Goal: Task Accomplishment & Management: Manage account settings

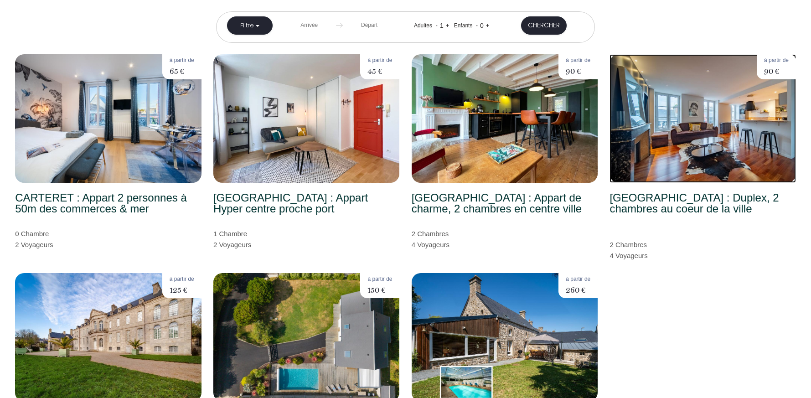
click at [668, 144] on img at bounding box center [702, 118] width 186 height 129
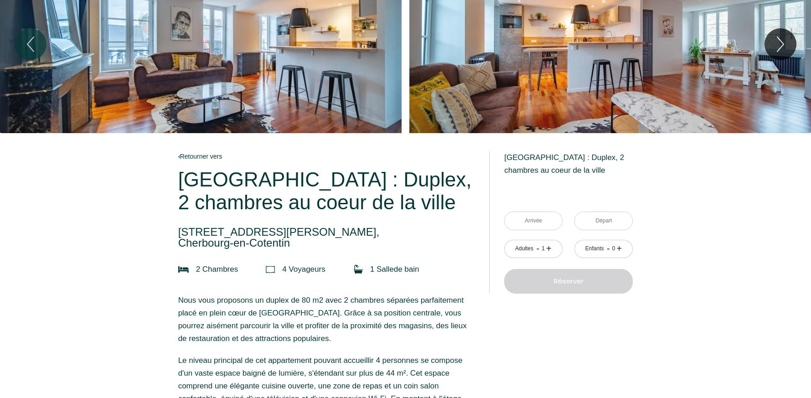
scroll to position [52, 0]
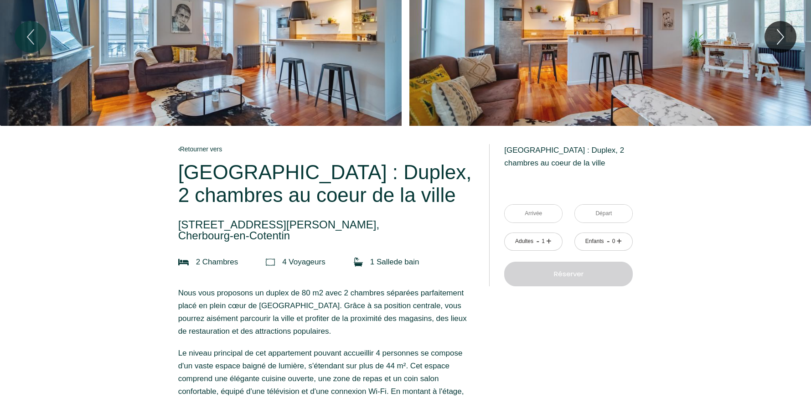
click at [534, 218] on input "text" at bounding box center [533, 214] width 57 height 18
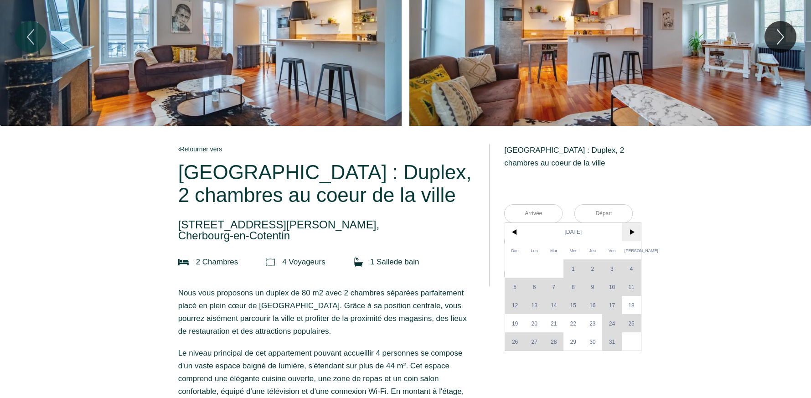
click at [632, 230] on span ">" at bounding box center [632, 232] width 20 height 18
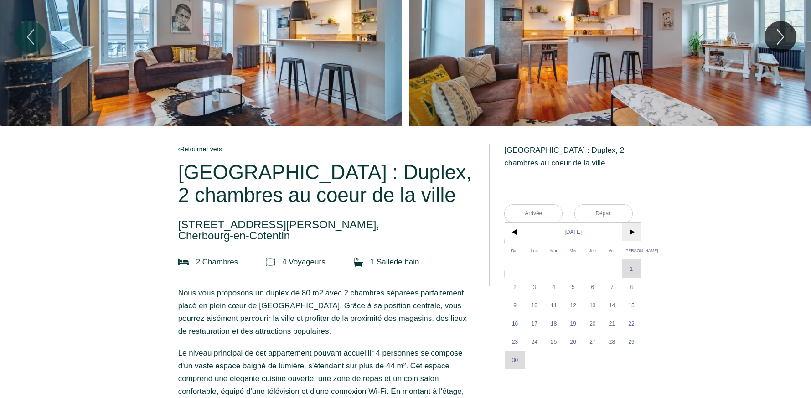
click at [632, 230] on span ">" at bounding box center [632, 232] width 20 height 18
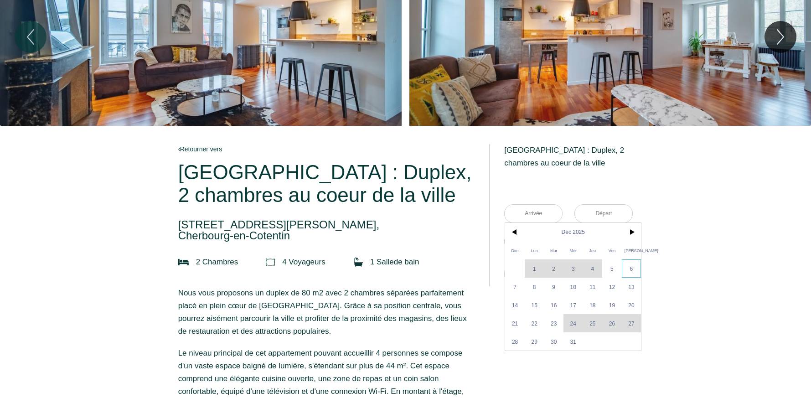
click at [629, 267] on span "6" at bounding box center [632, 268] width 20 height 18
type input "Sam 06 Déc 2025"
type input "Dim 07 Déc 2025"
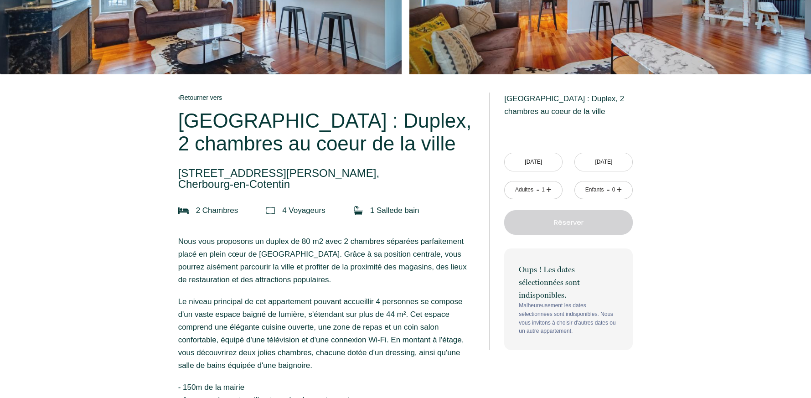
scroll to position [103, 0]
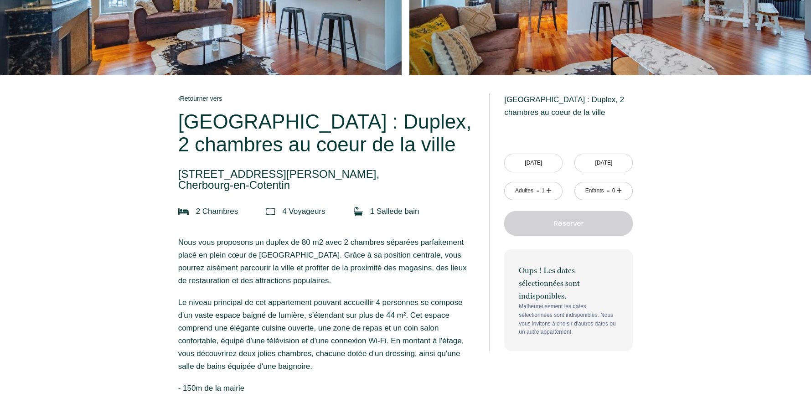
click at [553, 163] on input "Sam 06 Déc 2025" at bounding box center [533, 163] width 57 height 18
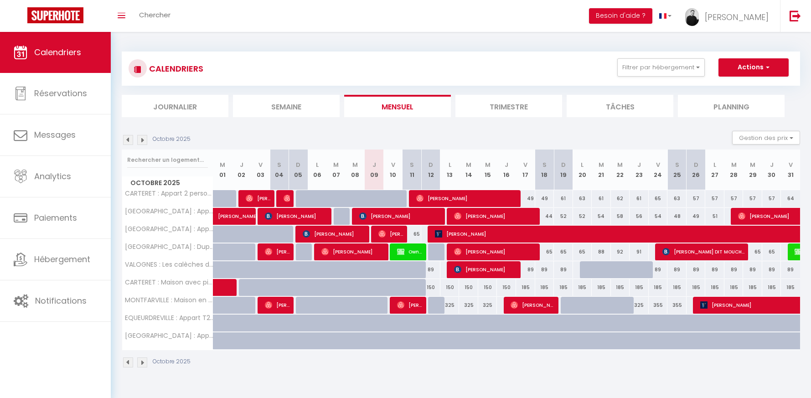
click at [141, 139] on img at bounding box center [142, 140] width 10 height 10
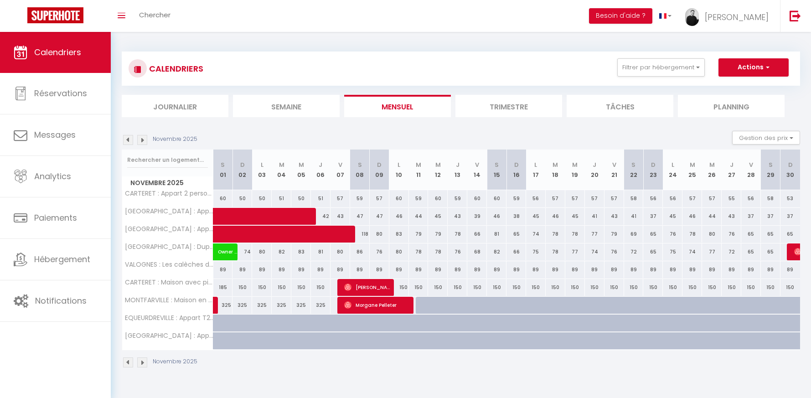
click at [141, 139] on img at bounding box center [142, 140] width 10 height 10
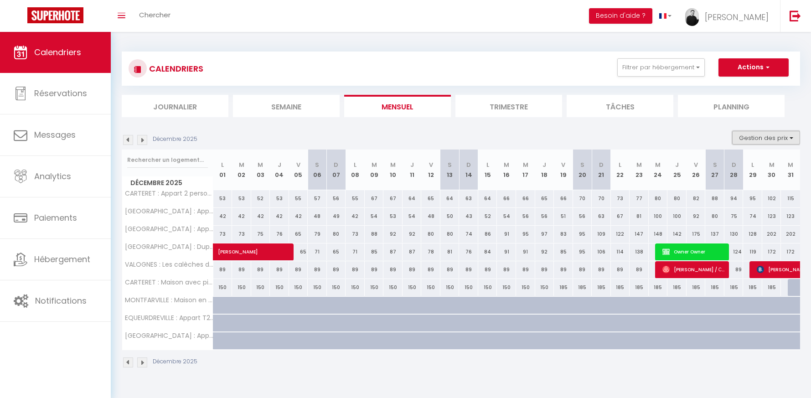
click at [764, 136] on button "Gestion des prix" at bounding box center [766, 138] width 68 height 14
click at [723, 165] on input "Nb Nuits minimum" at bounding box center [758, 165] width 82 height 9
checkbox input "true"
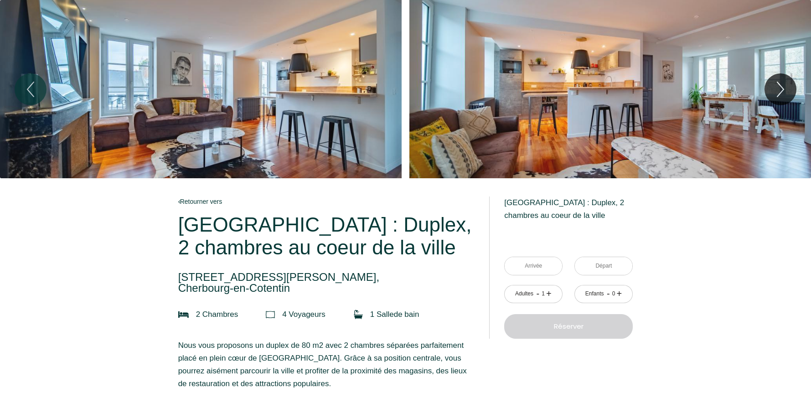
click at [536, 262] on input "text" at bounding box center [533, 266] width 57 height 18
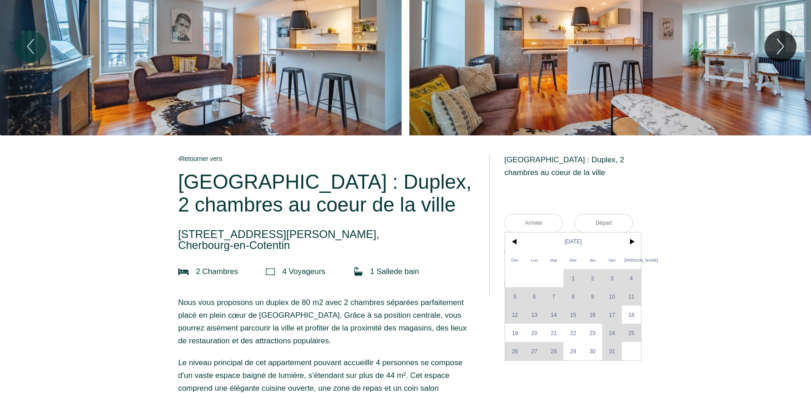
scroll to position [67, 0]
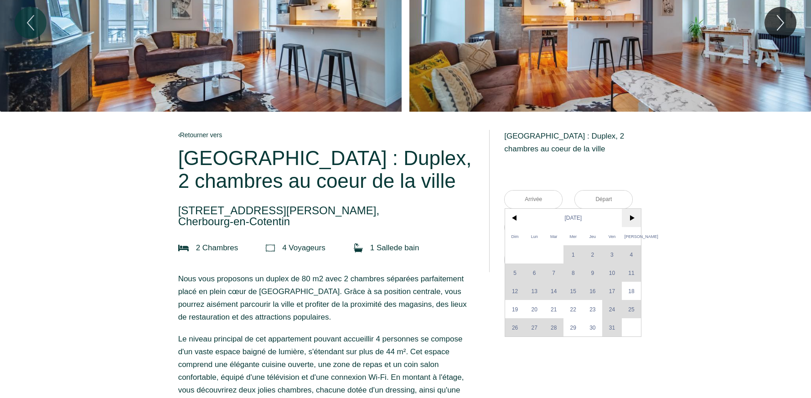
click at [630, 219] on span ">" at bounding box center [632, 218] width 20 height 18
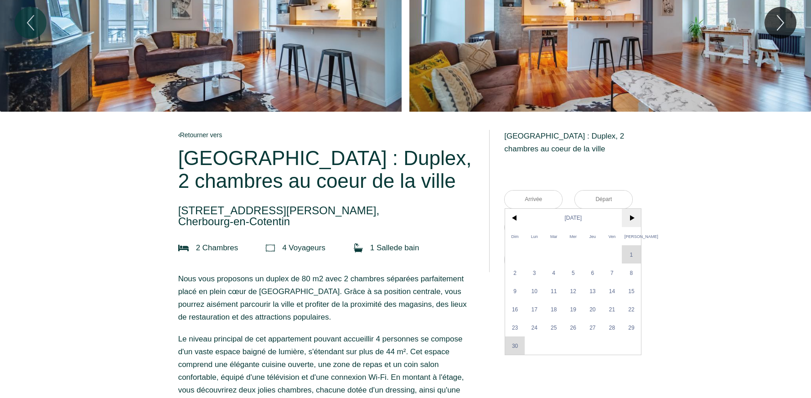
click at [630, 219] on span ">" at bounding box center [632, 218] width 20 height 18
click at [626, 252] on span "6" at bounding box center [632, 254] width 20 height 18
type input "[DATE]"
